Goal: Transaction & Acquisition: Purchase product/service

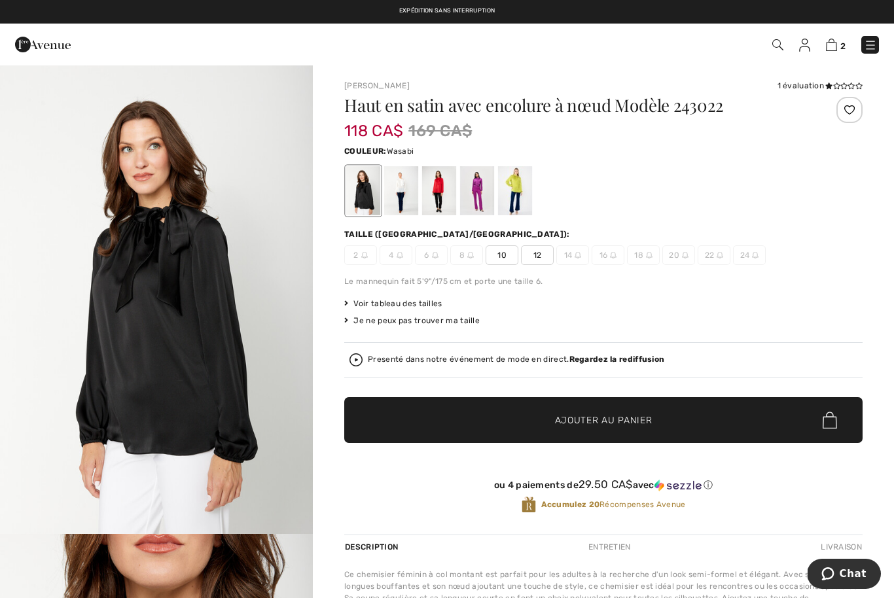
click at [518, 196] on div at bounding box center [515, 190] width 34 height 49
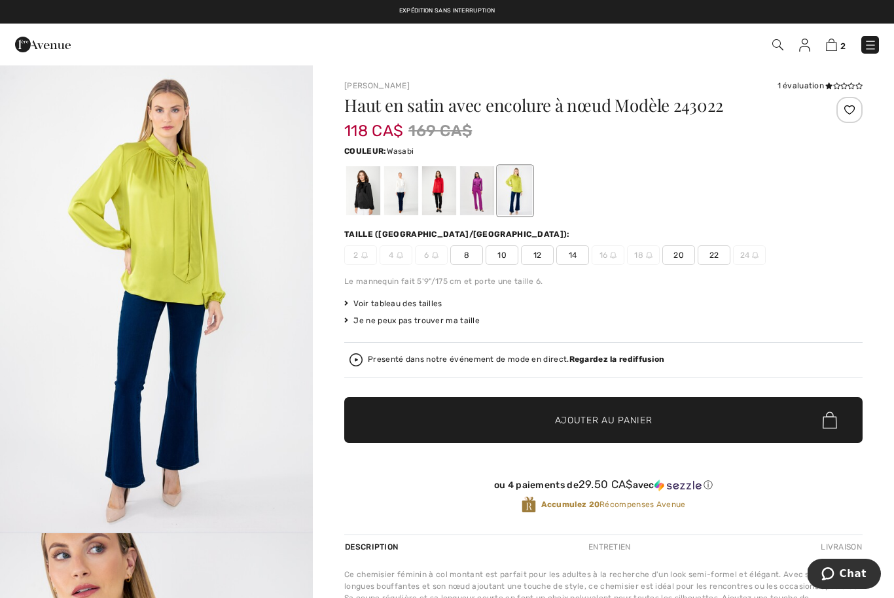
click at [469, 255] on span "8" at bounding box center [466, 255] width 33 height 20
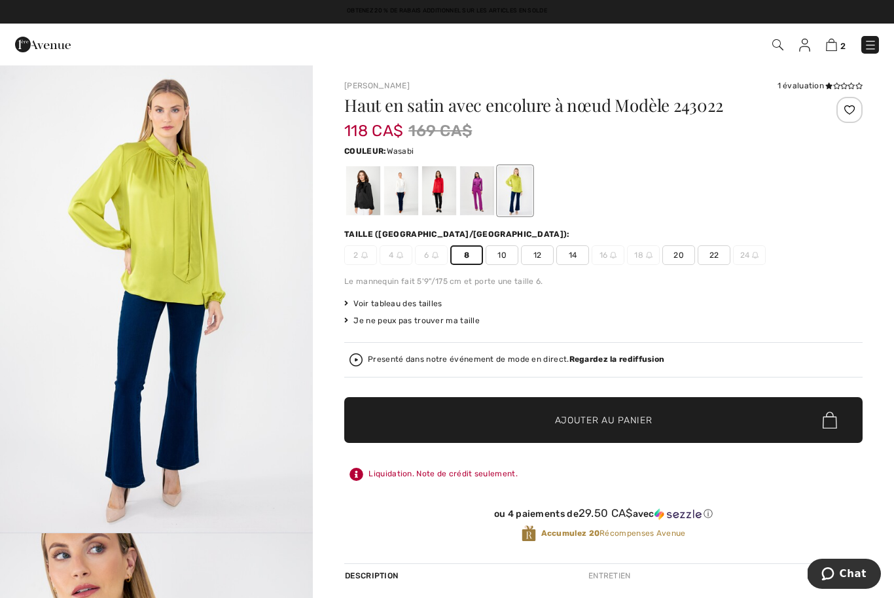
click at [601, 419] on span "Ajouter au panier" at bounding box center [603, 421] width 97 height 14
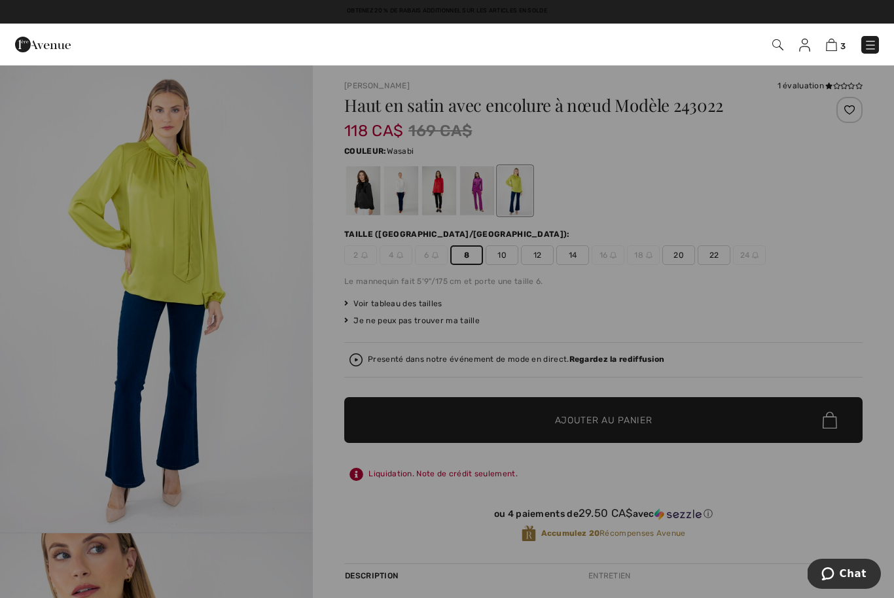
click at [836, 46] on img at bounding box center [831, 45] width 11 height 12
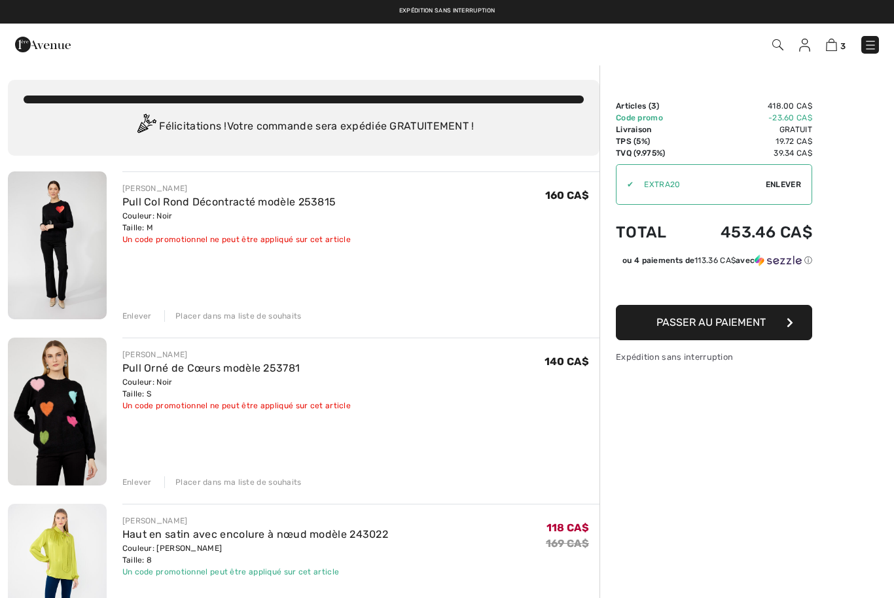
click at [137, 317] on div "Enlever" at bounding box center [136, 316] width 29 height 12
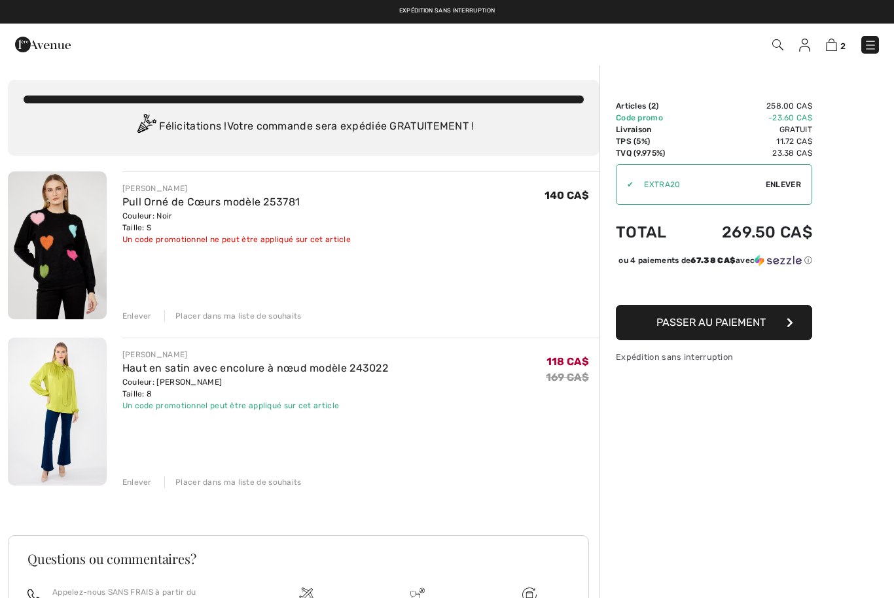
click at [146, 313] on div "Enlever" at bounding box center [136, 316] width 29 height 12
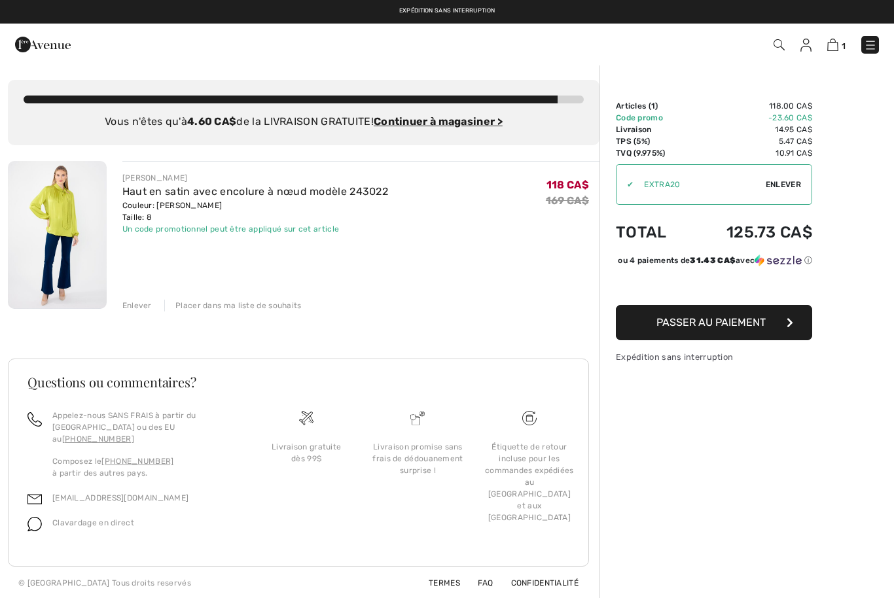
click at [791, 189] on span "Enlever" at bounding box center [783, 185] width 35 height 12
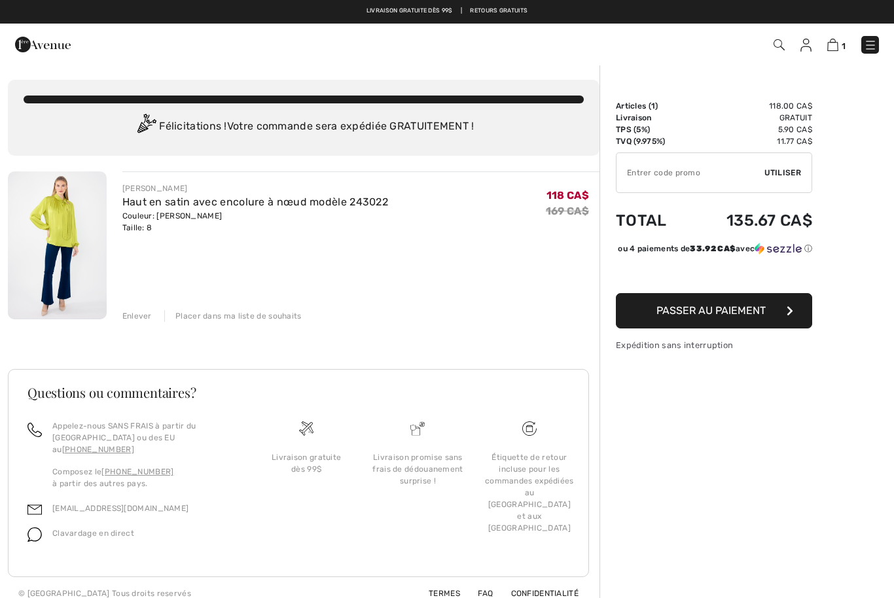
click at [701, 181] on input "TEXT" at bounding box center [690, 172] width 148 height 39
type input "EXTRA20"
click at [788, 171] on span "Utiliser" at bounding box center [782, 173] width 37 height 12
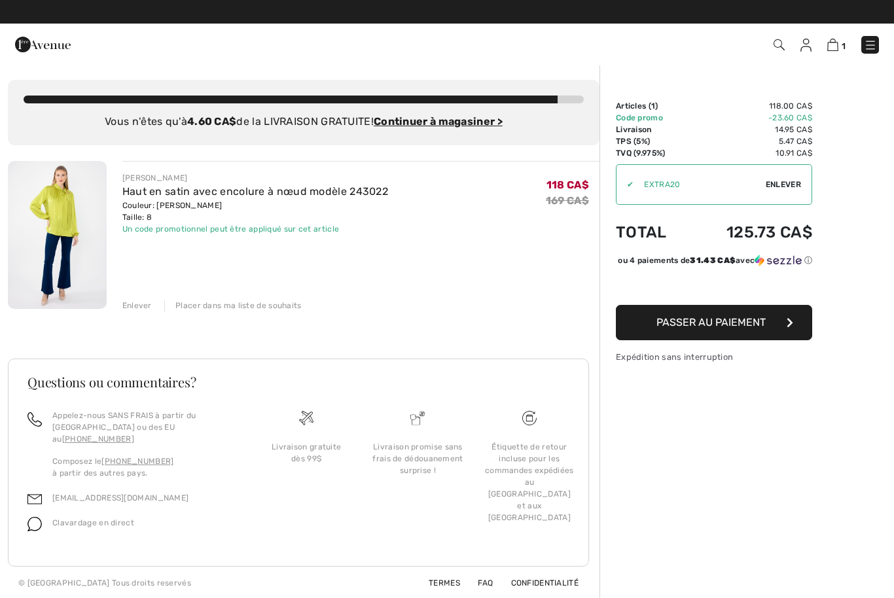
click at [876, 43] on img at bounding box center [870, 45] width 13 height 13
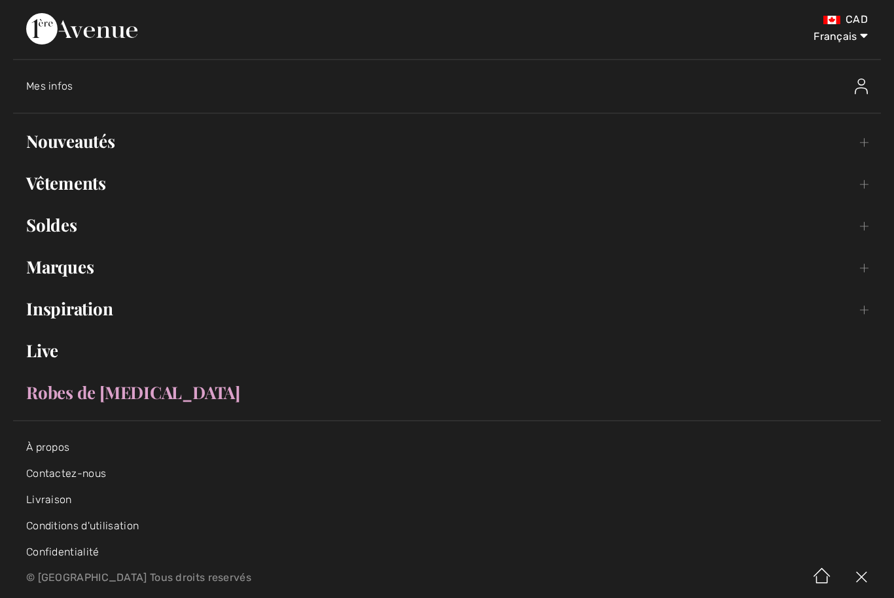
click at [100, 137] on link "Nouveautés Toggle submenu" at bounding box center [447, 141] width 868 height 29
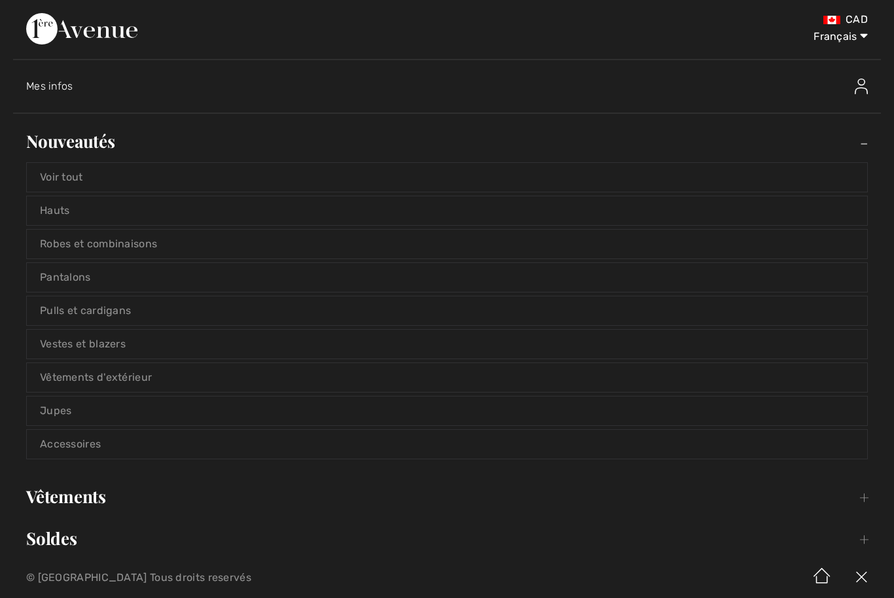
click at [130, 448] on link "Accessoires" at bounding box center [447, 444] width 840 height 29
click at [84, 440] on link "Accessoires" at bounding box center [447, 444] width 840 height 29
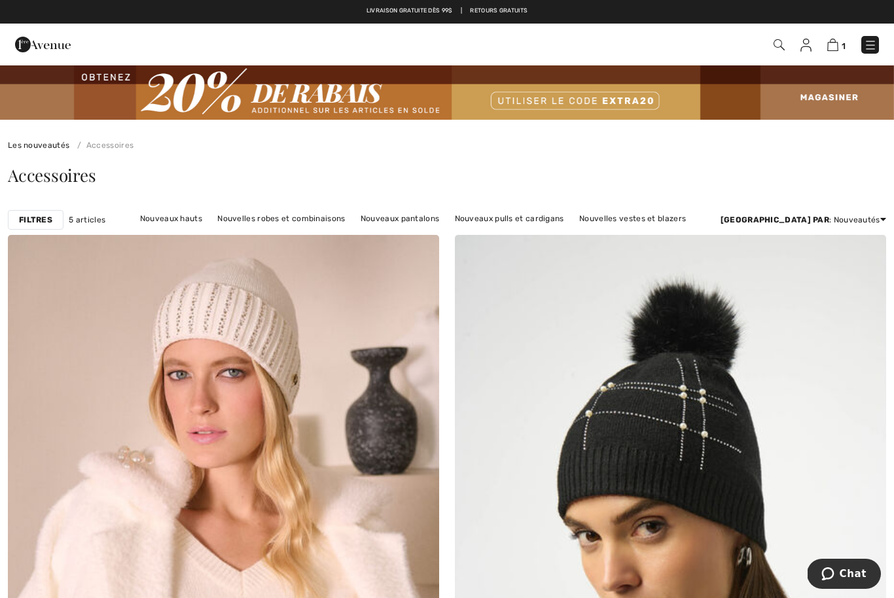
click at [171, 226] on link "Nouveaux hauts" at bounding box center [170, 218] width 75 height 17
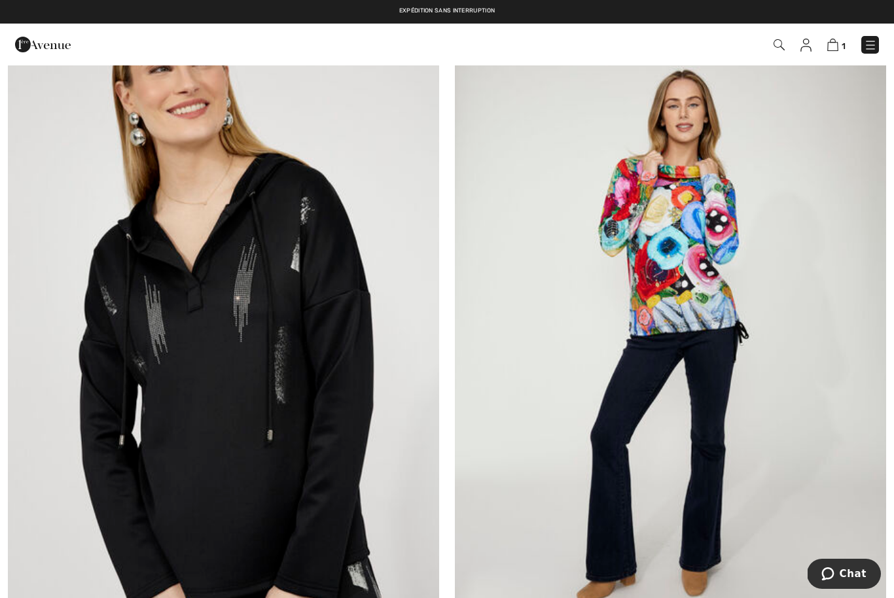
scroll to position [10307, 0]
click at [677, 319] on img at bounding box center [670, 336] width 431 height 647
click at [674, 315] on img at bounding box center [670, 336] width 431 height 647
click at [675, 262] on img at bounding box center [670, 336] width 431 height 647
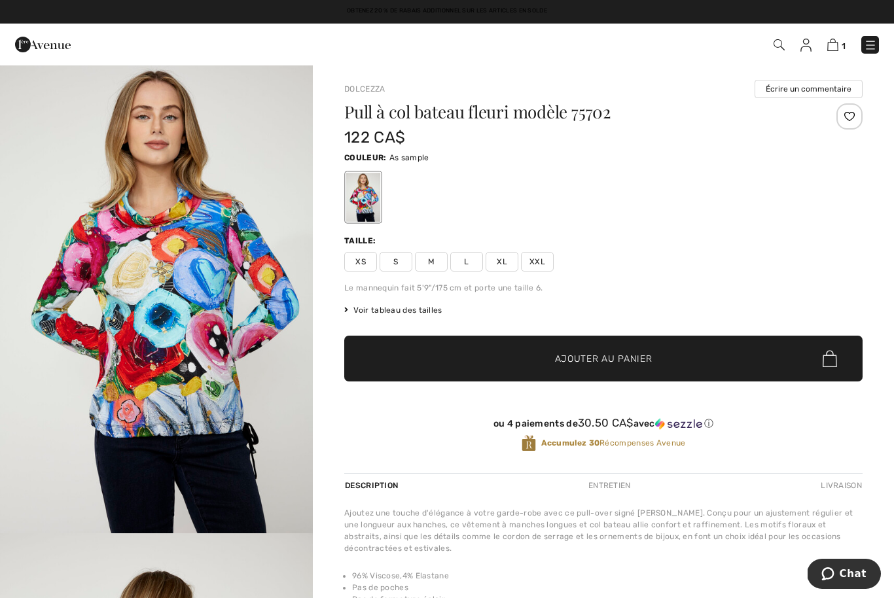
click at [399, 313] on span "Voir tableau des tailles" at bounding box center [393, 310] width 98 height 12
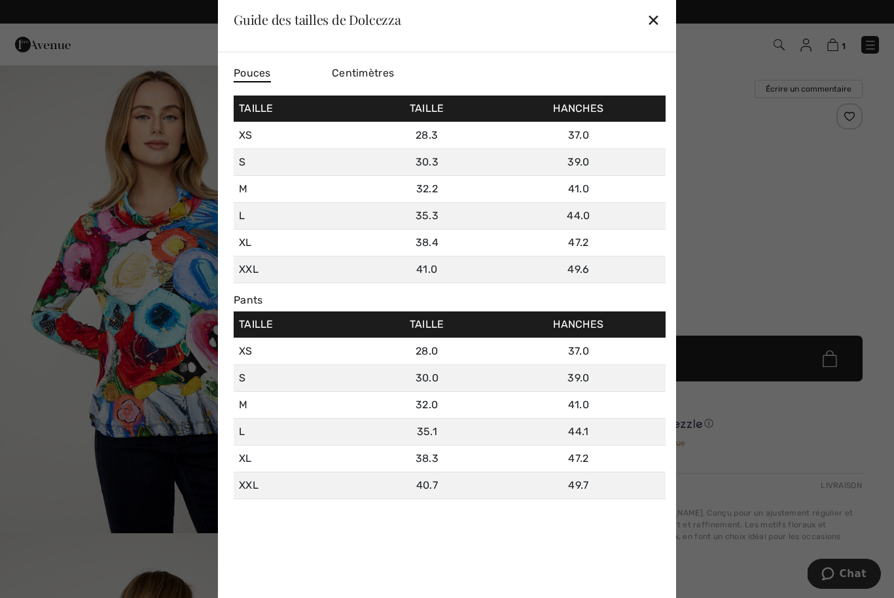
click at [491, 444] on td "44.1" at bounding box center [578, 432] width 174 height 27
click at [653, 23] on div "✕" at bounding box center [654, 19] width 14 height 27
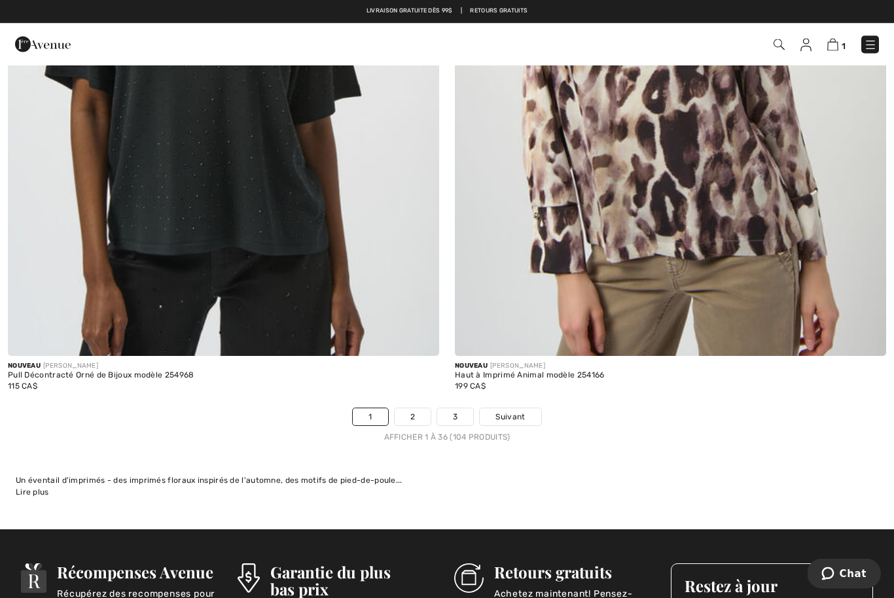
scroll to position [12692, 0]
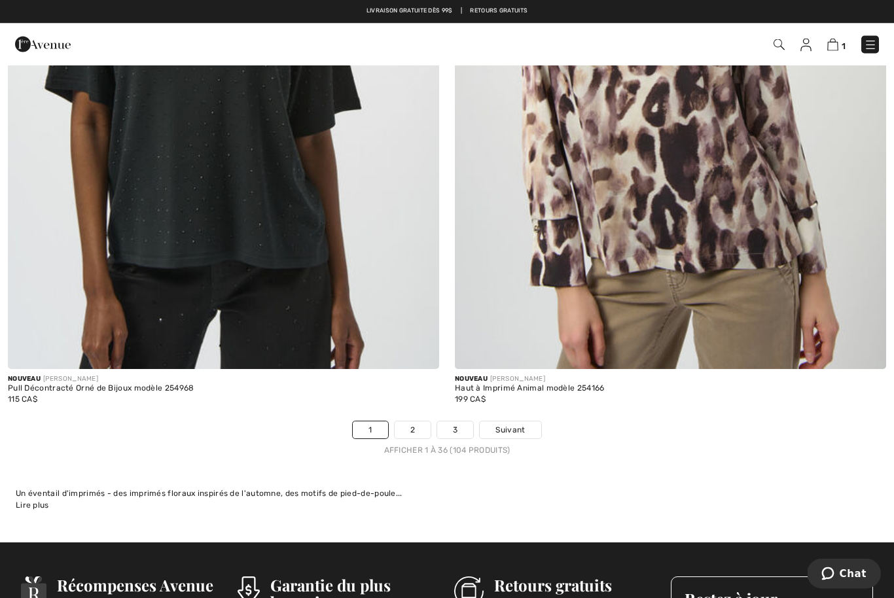
click at [413, 422] on link "2" at bounding box center [413, 430] width 36 height 17
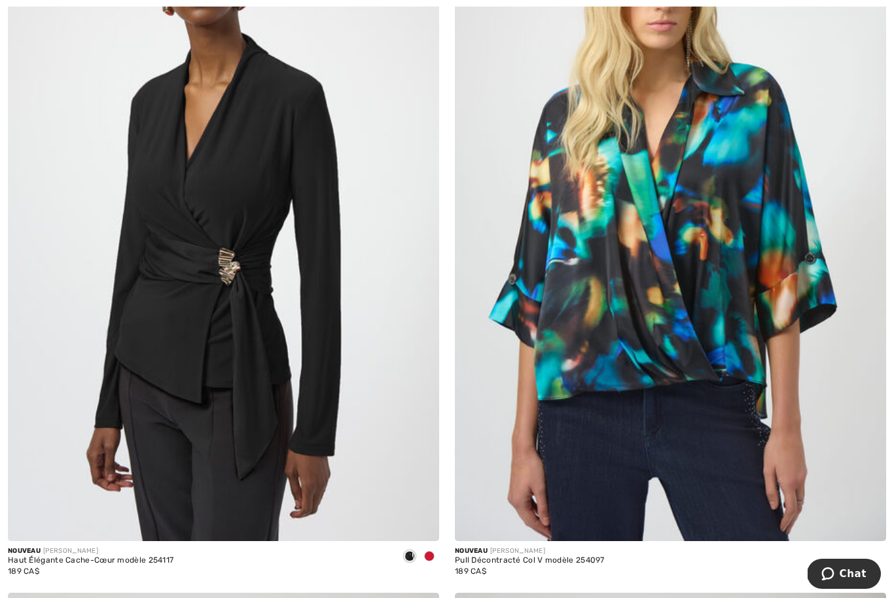
scroll to position [1046, 0]
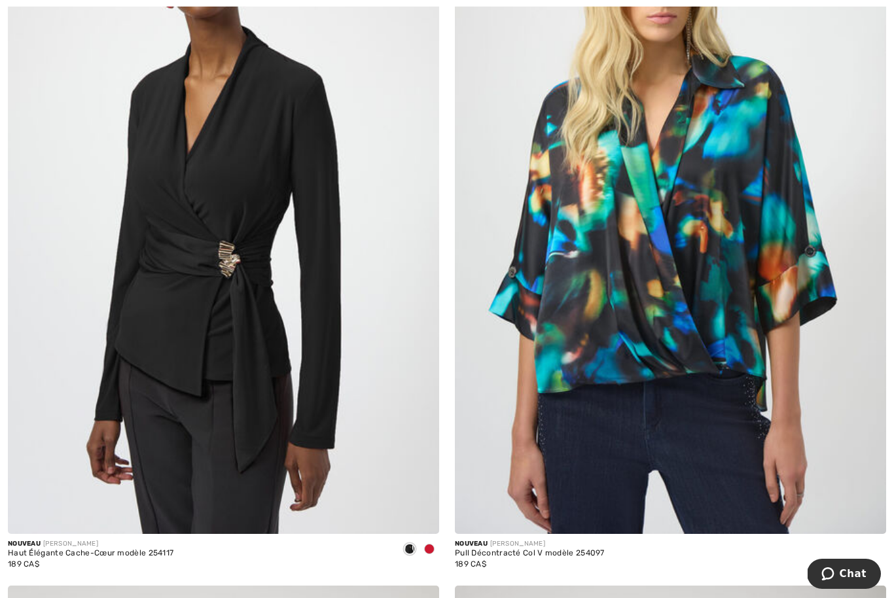
click at [287, 454] on img at bounding box center [223, 210] width 431 height 647
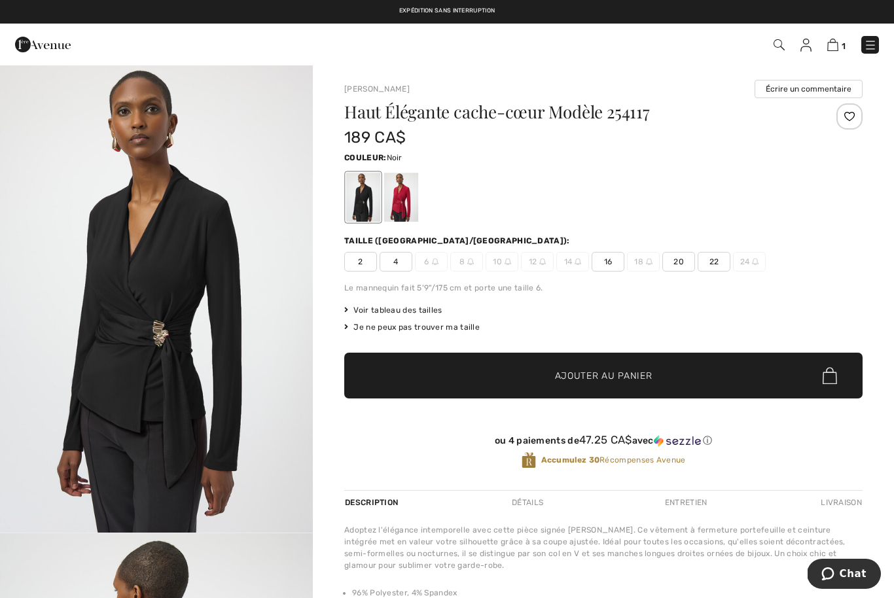
click at [405, 199] on div at bounding box center [401, 197] width 34 height 49
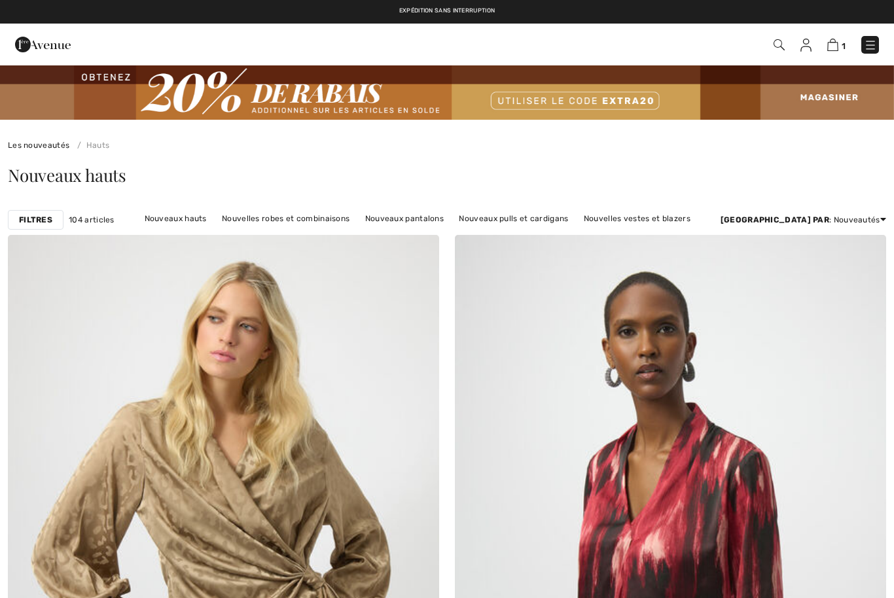
scroll to position [1090, 0]
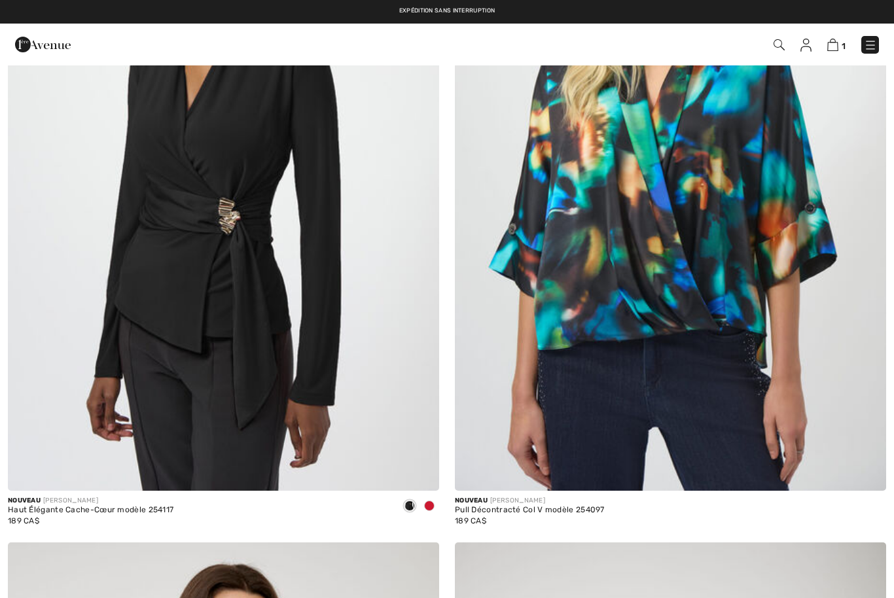
checkbox input "true"
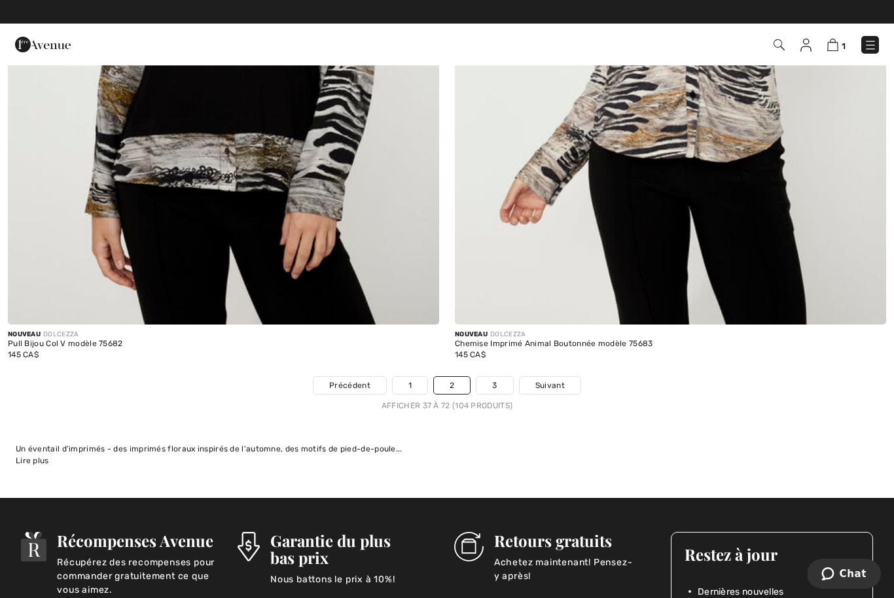
scroll to position [12733, 0]
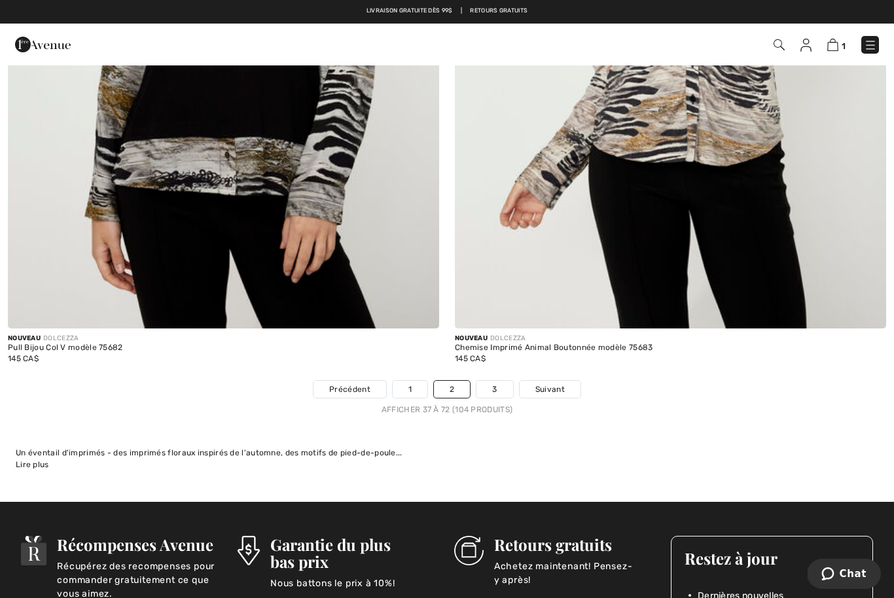
click at [495, 381] on link "3" at bounding box center [494, 389] width 36 height 17
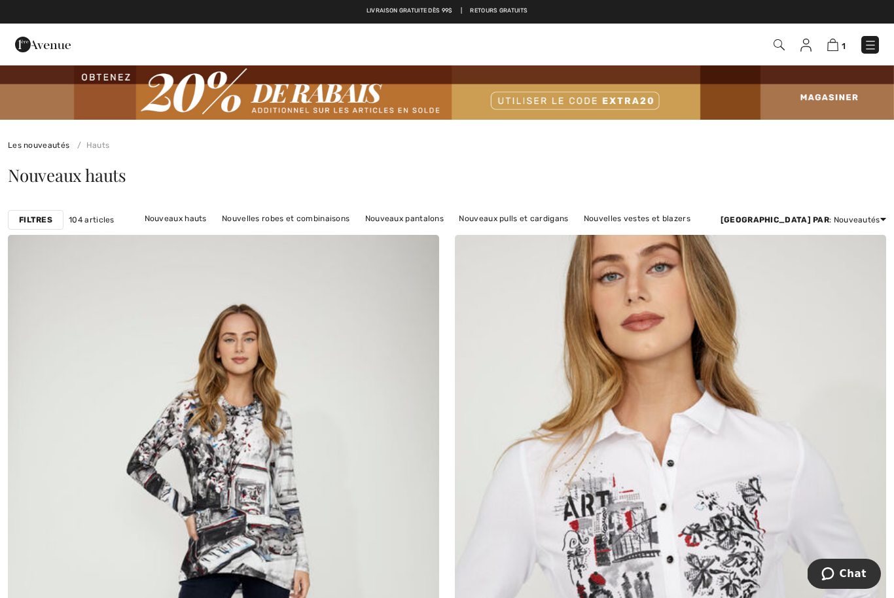
click at [837, 48] on img at bounding box center [832, 45] width 11 height 12
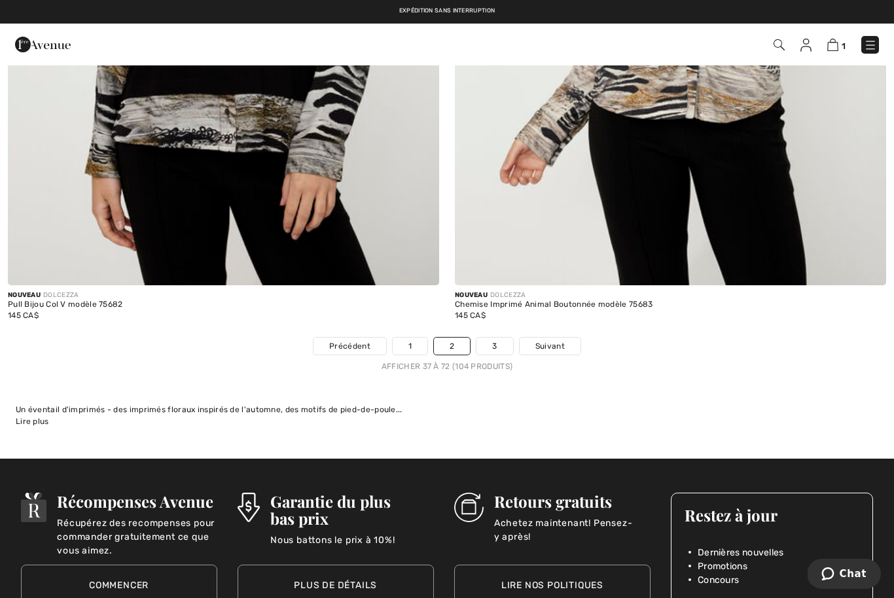
click at [405, 338] on link "1" at bounding box center [410, 346] width 35 height 17
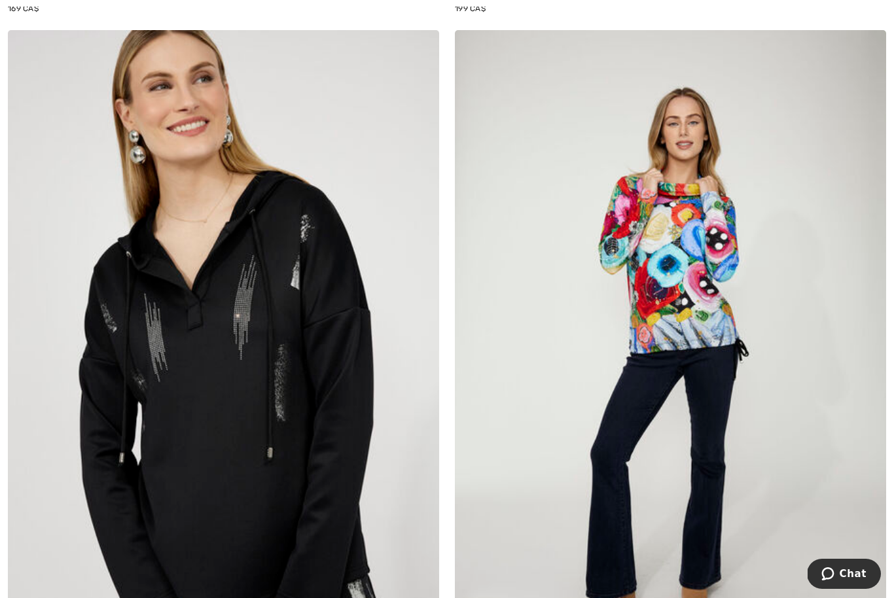
scroll to position [10299, 0]
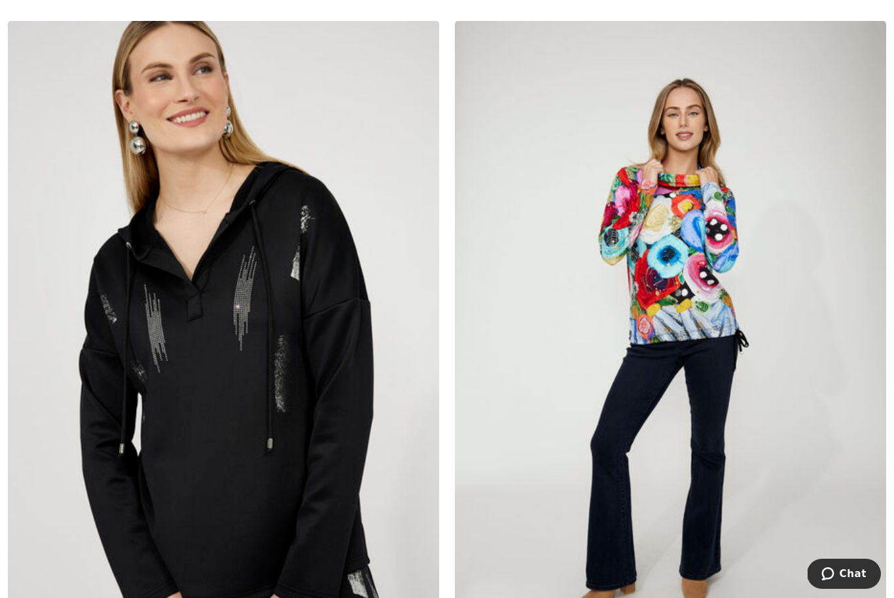
click at [668, 304] on img at bounding box center [670, 344] width 431 height 647
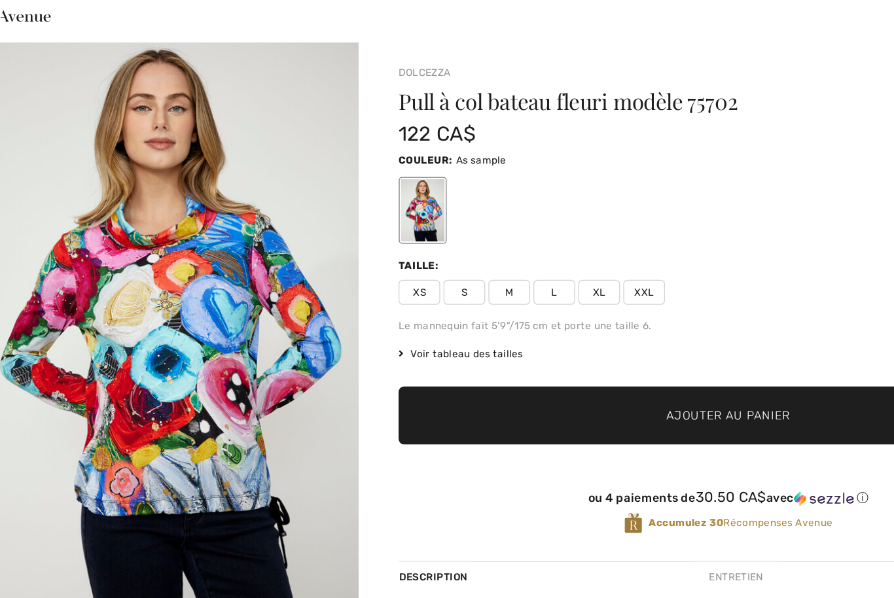
click at [377, 304] on span "Voir tableau des tailles" at bounding box center [393, 310] width 98 height 12
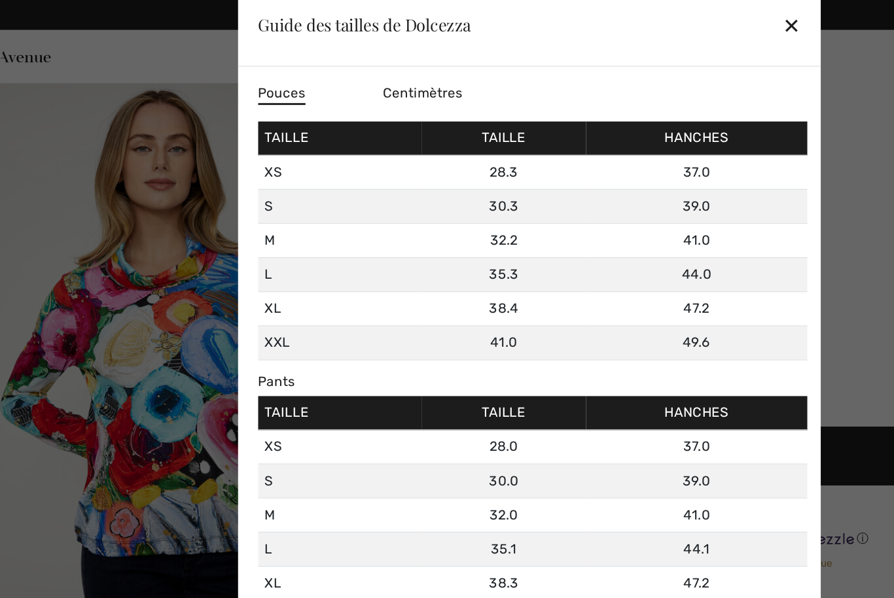
click at [647, 17] on div "✕" at bounding box center [654, 19] width 14 height 27
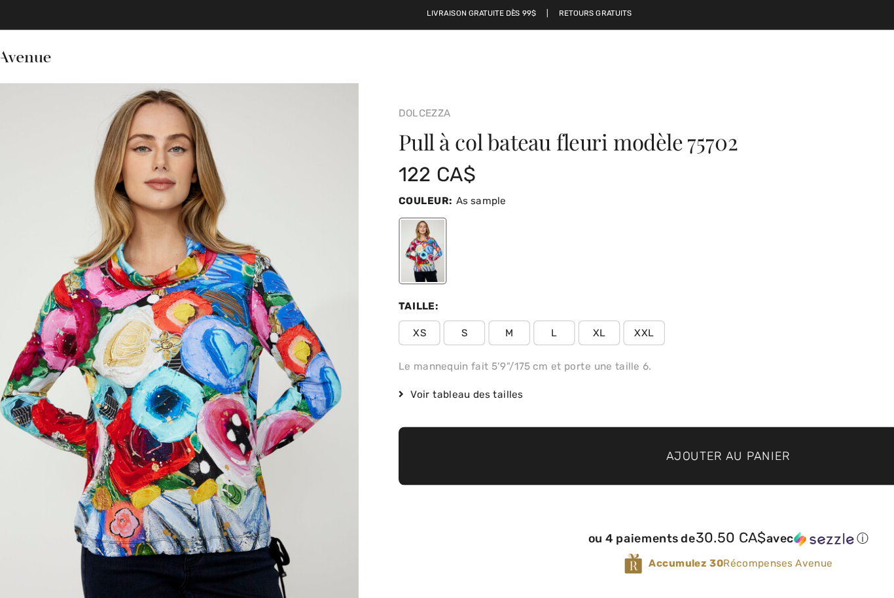
click at [415, 260] on span "M" at bounding box center [431, 262] width 33 height 20
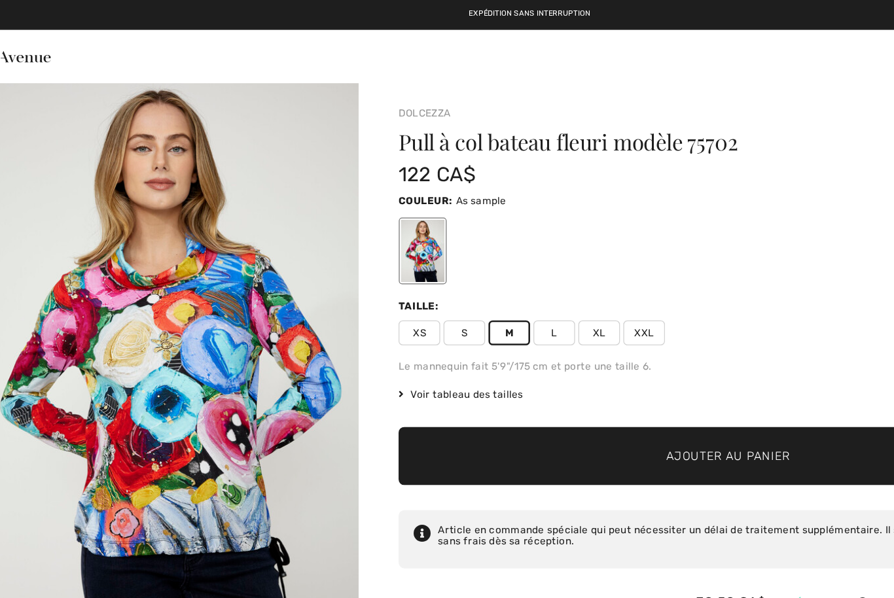
click at [380, 260] on span "S" at bounding box center [396, 262] width 33 height 20
click at [389, 313] on span "Voir tableau des tailles" at bounding box center [393, 310] width 98 height 12
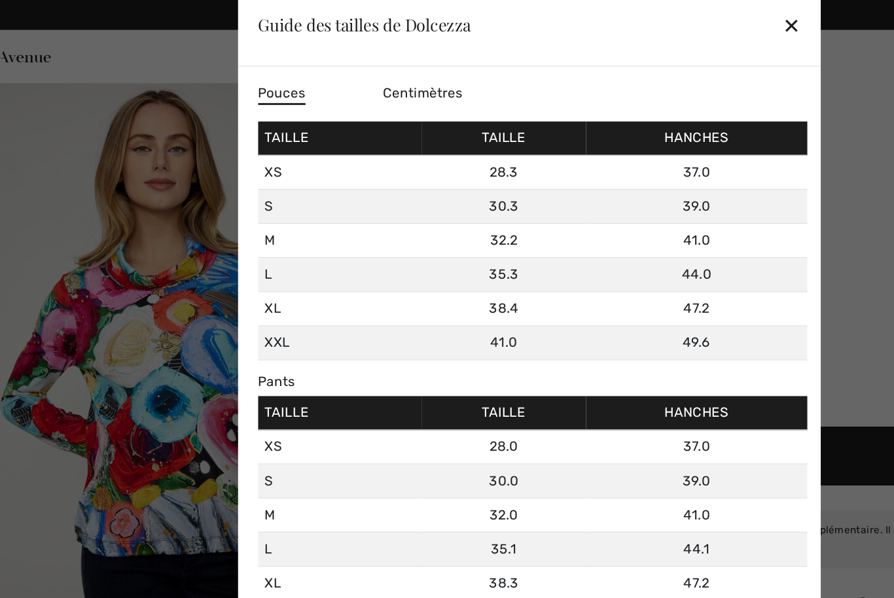
click at [647, 14] on div "✕" at bounding box center [654, 19] width 14 height 27
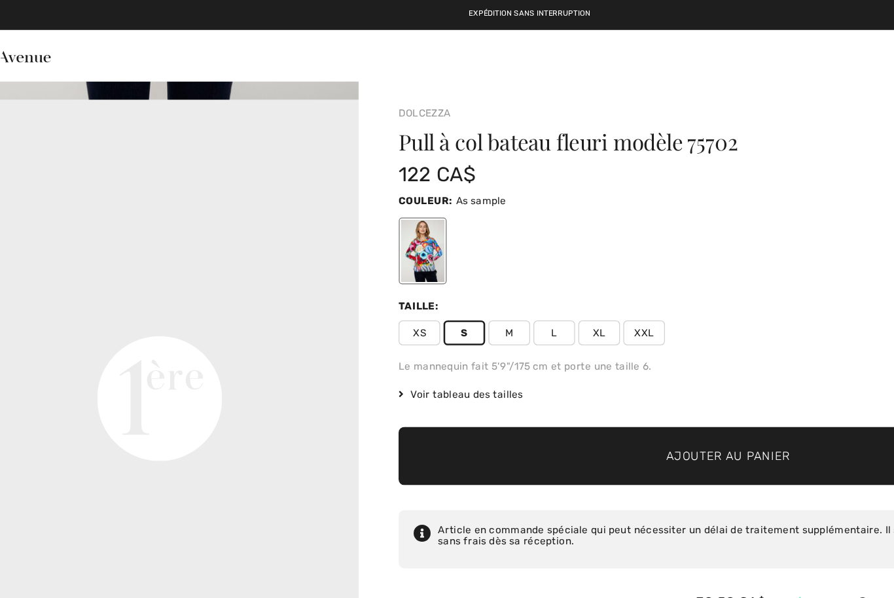
scroll to position [923, 0]
click at [354, 357] on span "✔ Ajouté au panier Ajouter au panier" at bounding box center [603, 359] width 518 height 46
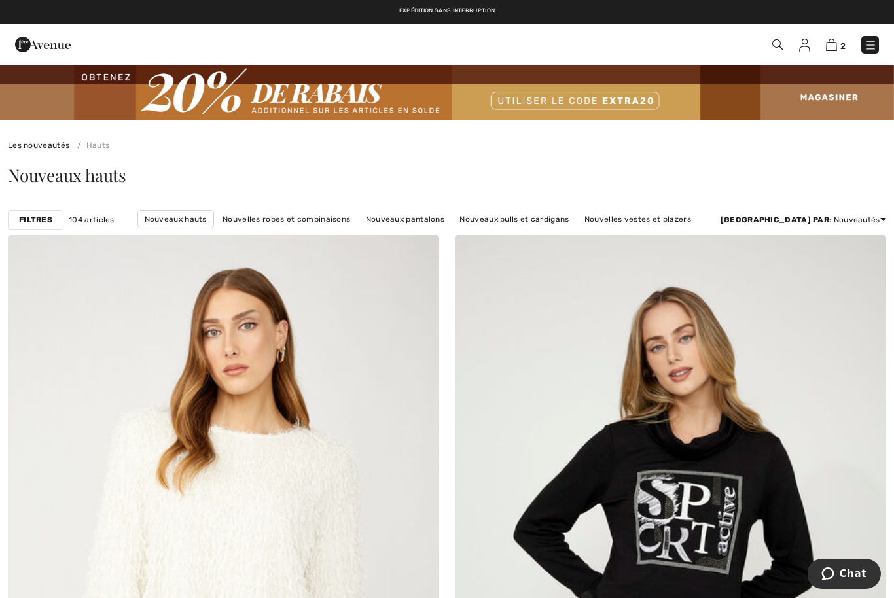
click at [837, 44] on img at bounding box center [831, 45] width 11 height 12
